Goal: Task Accomplishment & Management: Manage account settings

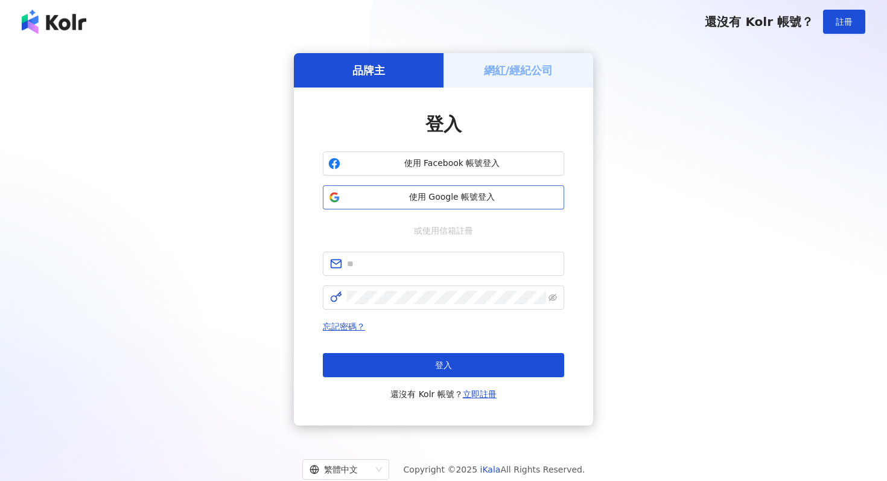
click at [424, 192] on span "使用 Google 帳號登入" at bounding box center [452, 197] width 214 height 12
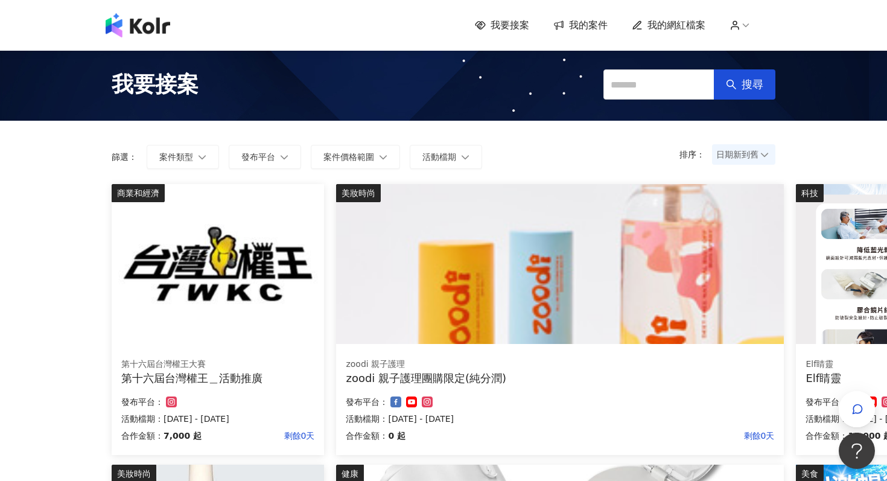
click at [588, 27] on span "我的案件" at bounding box center [588, 25] width 39 height 13
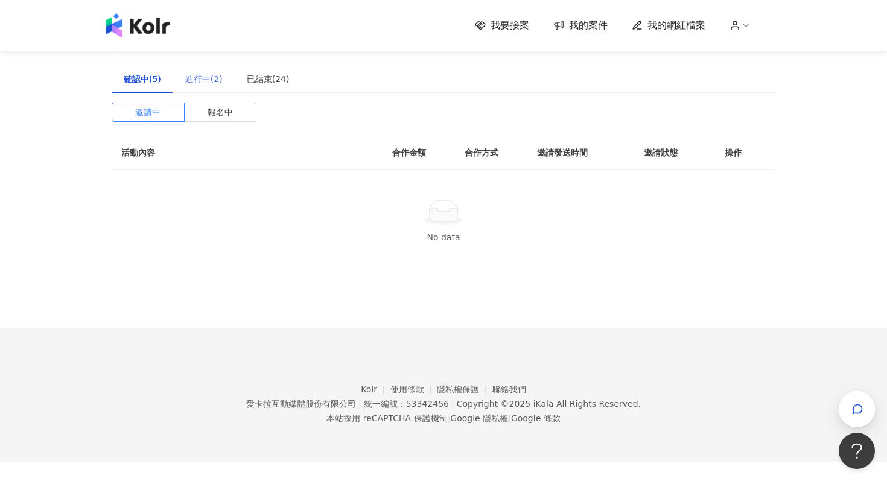
click at [212, 87] on div "進行中(2)" at bounding box center [204, 79] width 62 height 28
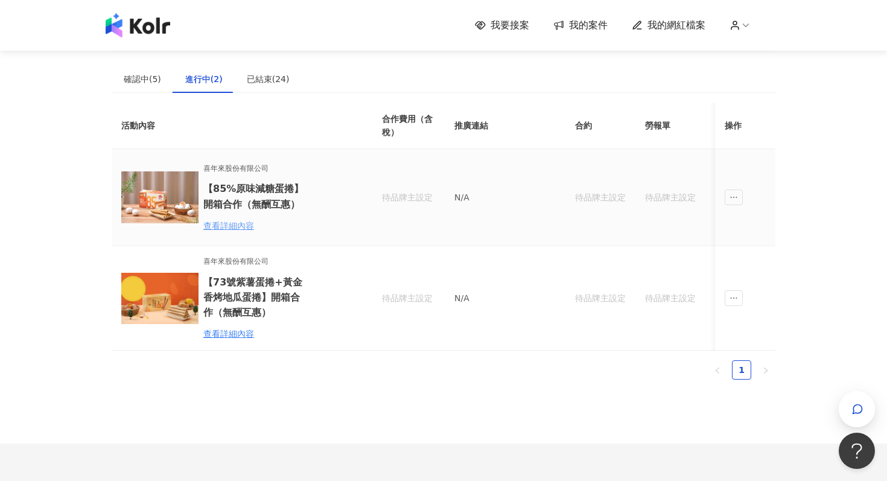
click at [221, 224] on div "查看詳細內容" at bounding box center [256, 225] width 106 height 13
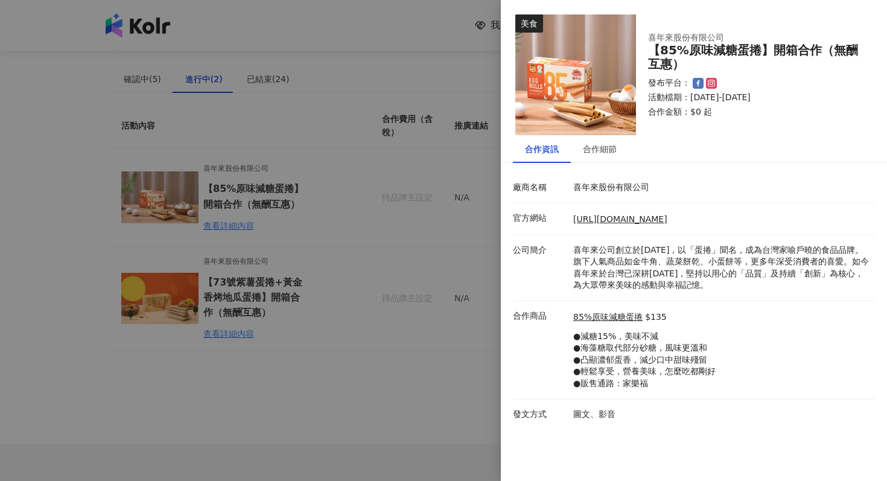
drag, startPoint x: 783, startPoint y: 99, endPoint x: 771, endPoint y: 99, distance: 12.7
click at [771, 99] on p "活動檔期：[DATE]-[DATE]" at bounding box center [754, 98] width 212 height 12
click at [613, 150] on div "合作細節" at bounding box center [600, 148] width 34 height 13
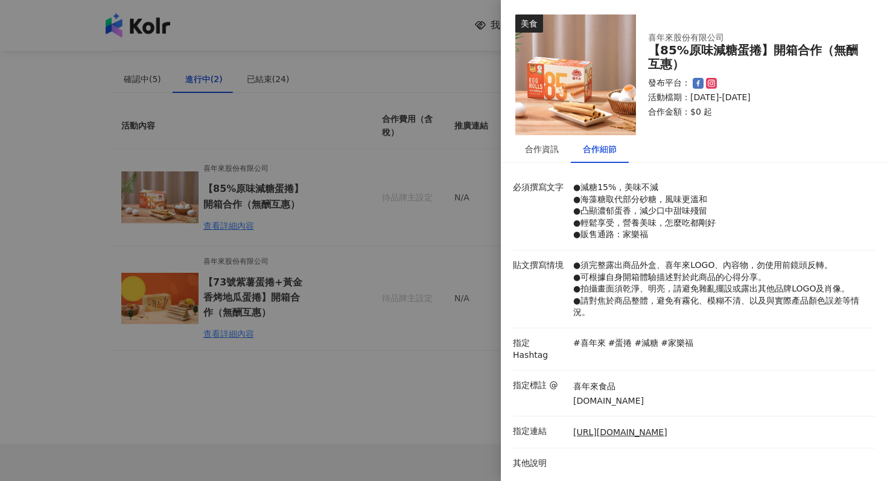
scroll to position [5, 0]
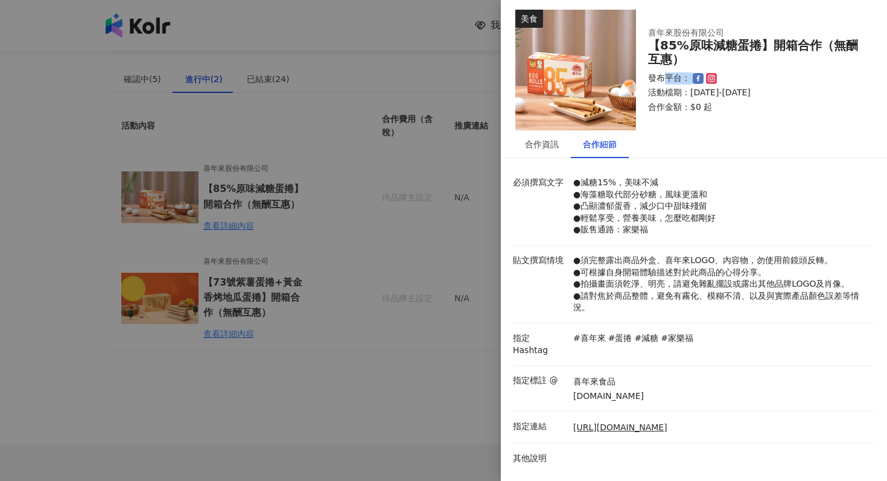
drag, startPoint x: 667, startPoint y: 78, endPoint x: 730, endPoint y: 77, distance: 62.8
click at [732, 78] on div "發布平台：" at bounding box center [754, 78] width 212 height 12
click at [730, 77] on div "發布平台：" at bounding box center [754, 78] width 212 height 12
click at [439, 208] on div at bounding box center [443, 240] width 887 height 481
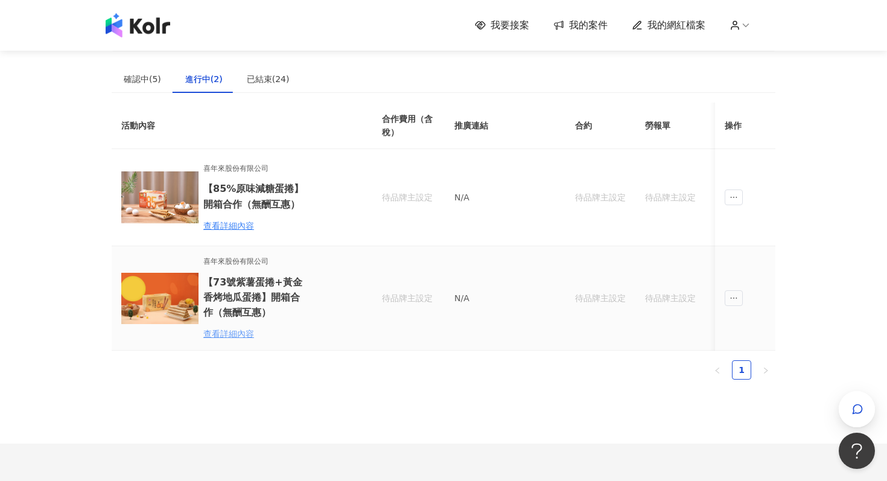
click at [231, 327] on div "查看詳細內容" at bounding box center [256, 333] width 106 height 13
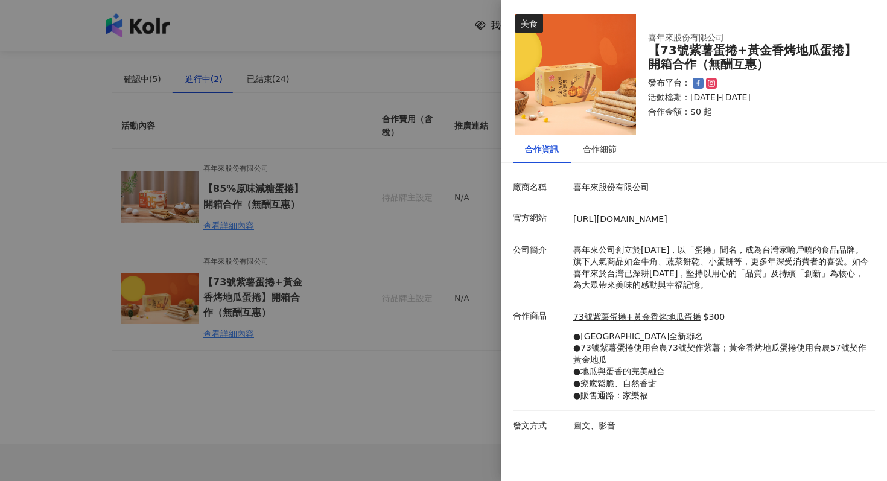
click at [713, 79] on icon at bounding box center [711, 83] width 11 height 11
drag, startPoint x: 736, startPoint y: 83, endPoint x: 643, endPoint y: 81, distance: 93.0
click at [643, 81] on div "喜年來股份有限公司 【73號紫薯蛋捲+黃金香烤地瓜蛋捲】開箱合作（無酬互惠） 發布平台： 活動檔期：[DATE]-[DATE] 合作金額： $0 起" at bounding box center [754, 75] width 237 height 110
click at [704, 69] on div "【73號紫薯蛋捲+黃金香烤地瓜蛋捲】開箱合作（無酬互惠）" at bounding box center [754, 57] width 212 height 28
click at [605, 149] on div "合作細節" at bounding box center [600, 148] width 34 height 13
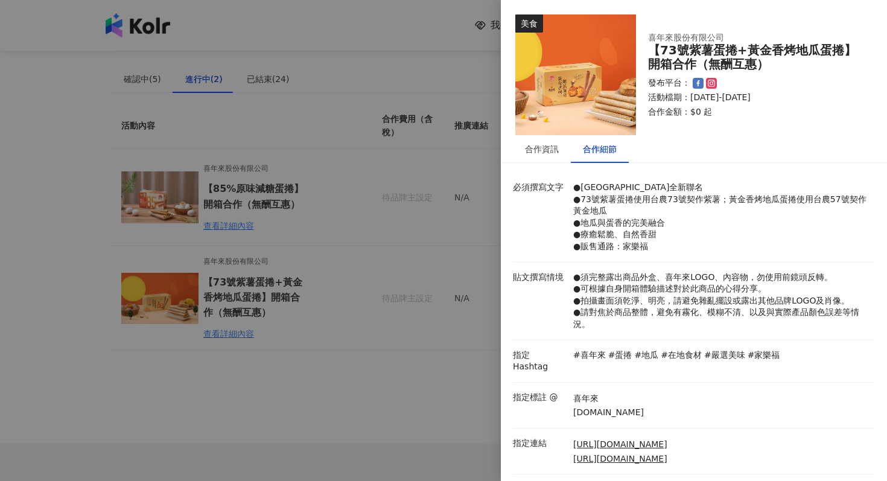
click at [410, 268] on div at bounding box center [443, 240] width 887 height 481
